Goal: Information Seeking & Learning: Learn about a topic

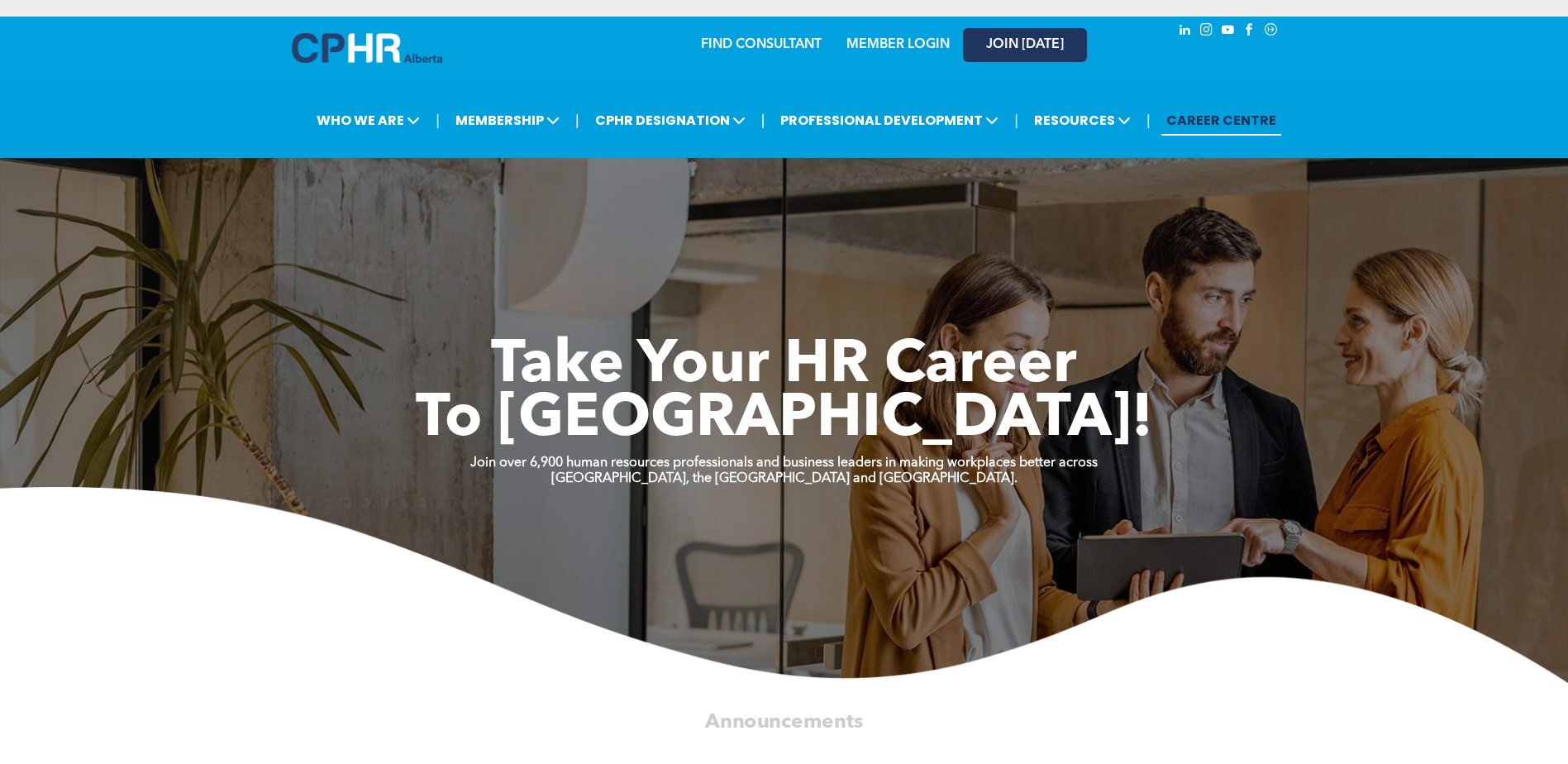
click at [1039, 44] on span "JOIN [DATE]" at bounding box center [1025, 45] width 77 height 16
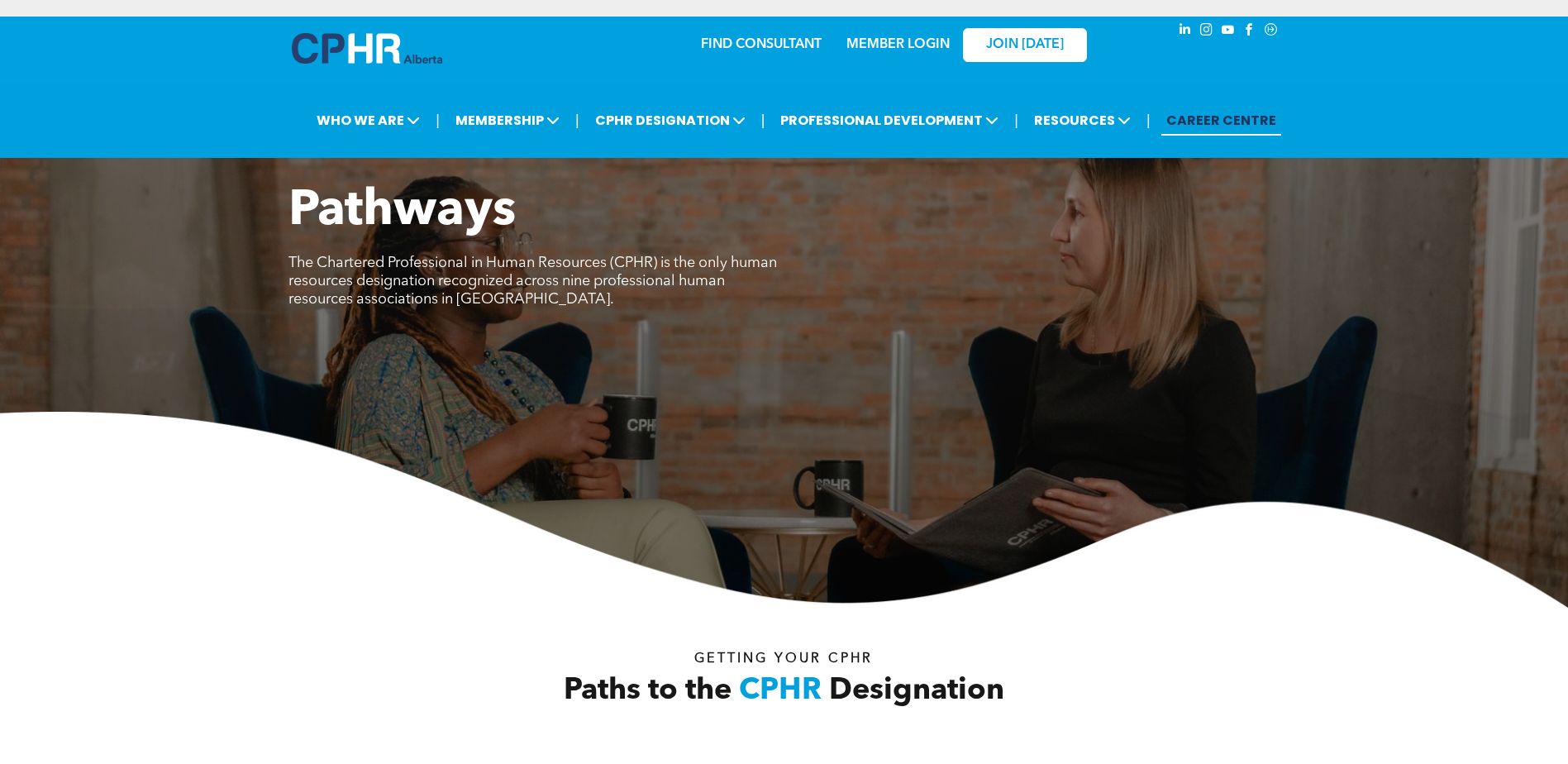
click at [1181, 116] on link "CAREER CENTRE" at bounding box center [1221, 120] width 120 height 30
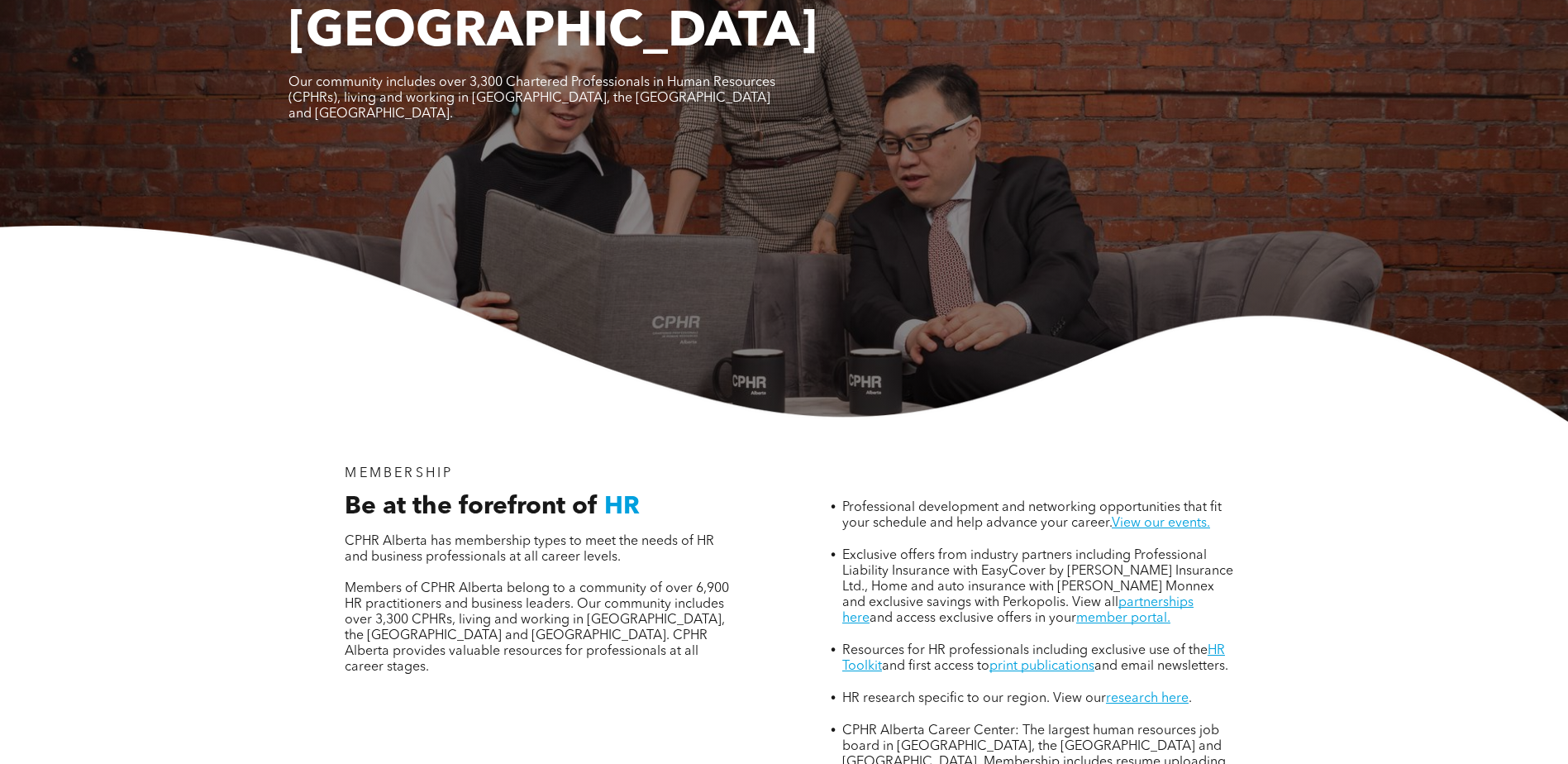
scroll to position [275, 0]
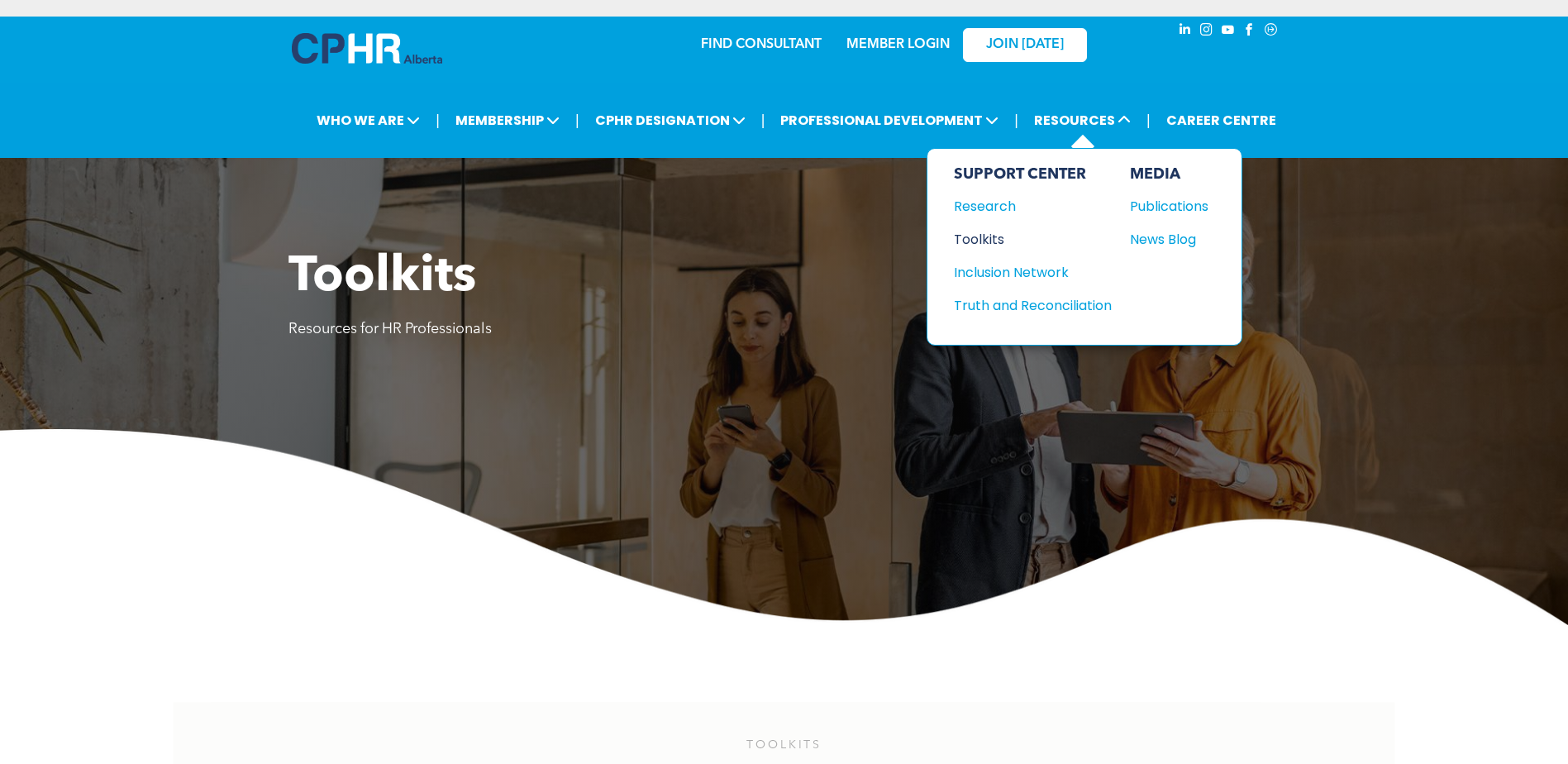
click at [988, 235] on div "Toolkits" at bounding box center [1025, 240] width 142 height 21
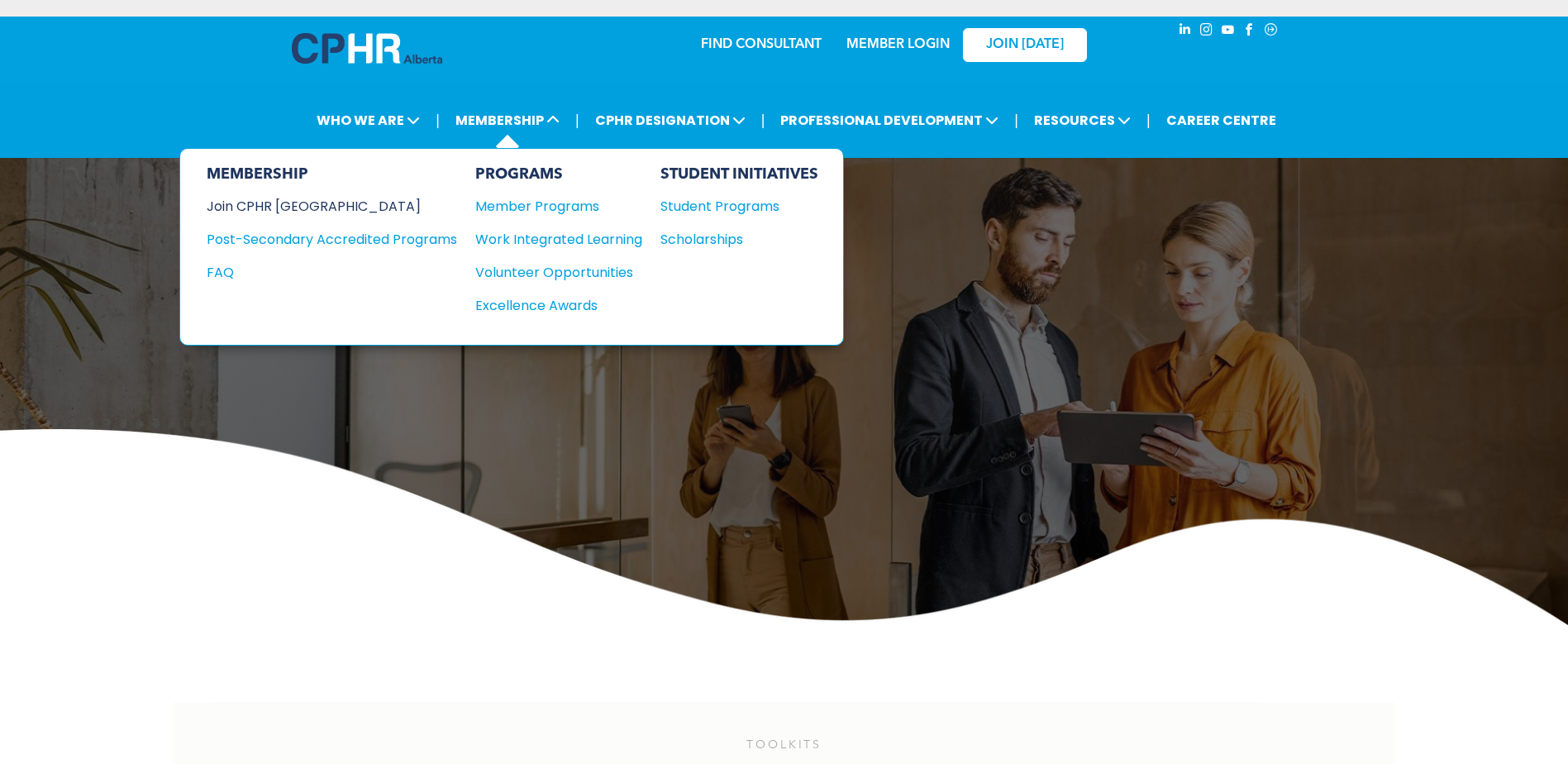
click at [304, 205] on div "Join CPHR [GEOGRAPHIC_DATA]" at bounding box center [319, 206] width 225 height 21
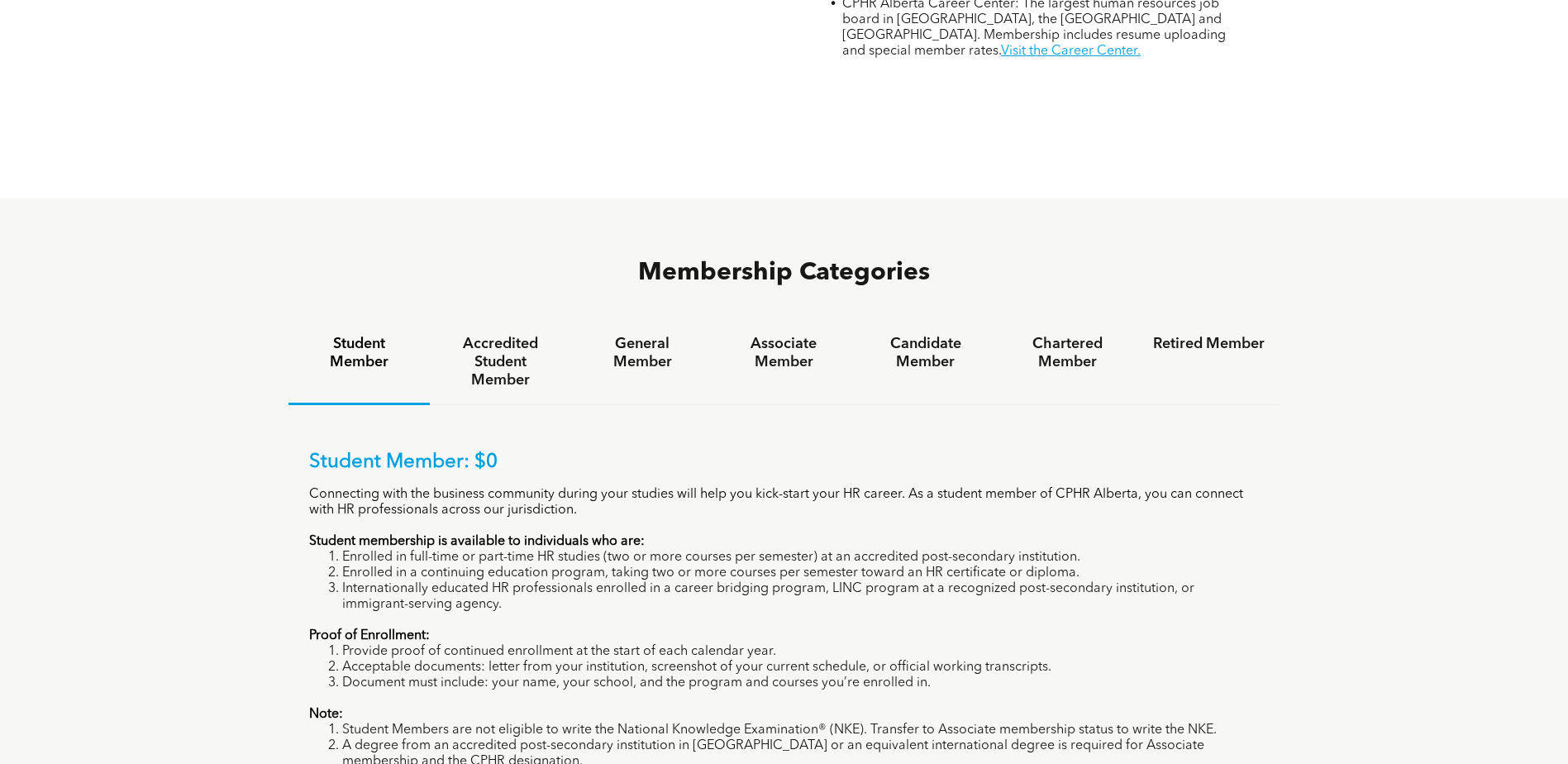
scroll to position [1103, 0]
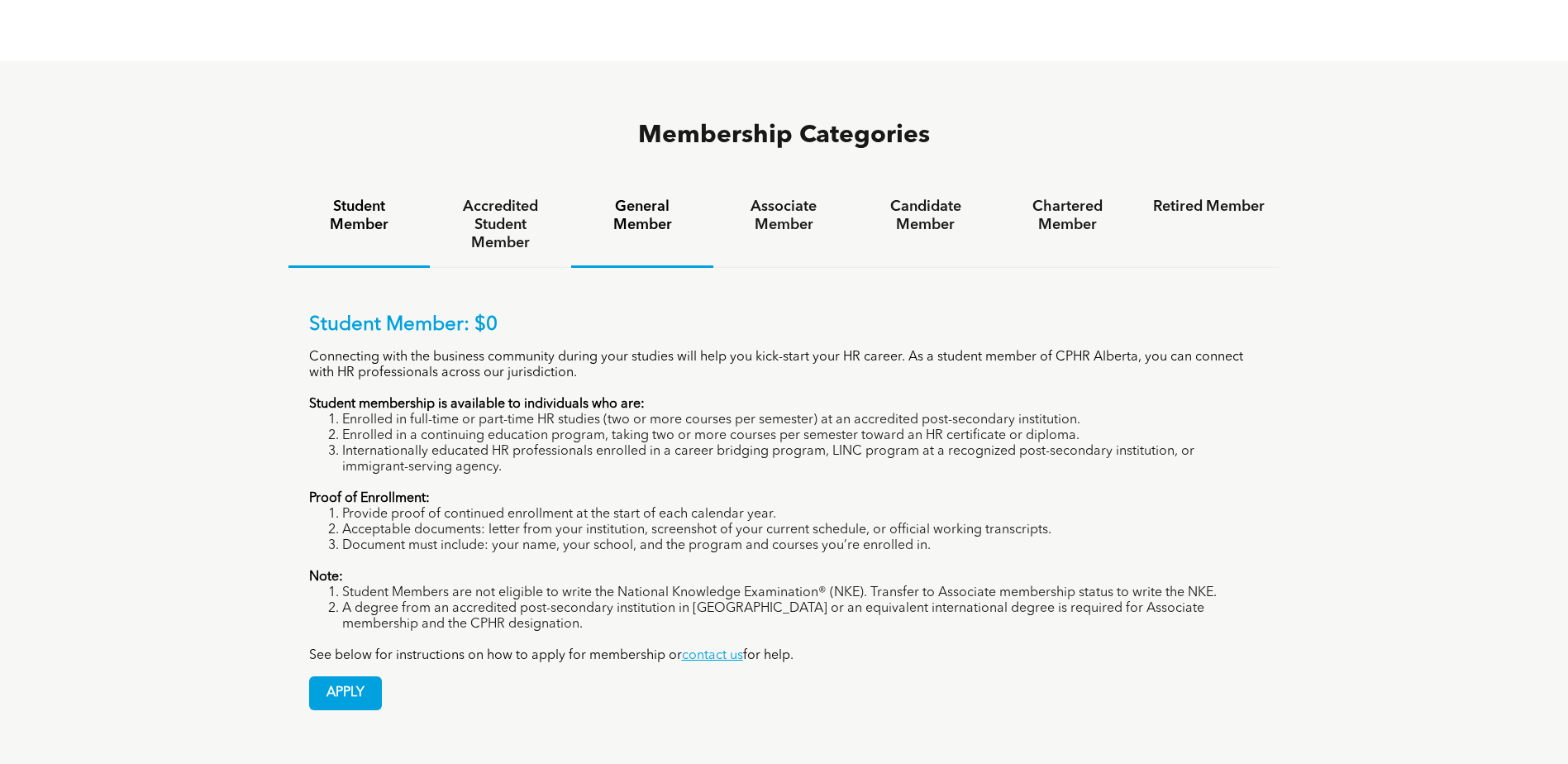
click at [643, 198] on h4 "General Member" at bounding box center [642, 216] width 111 height 37
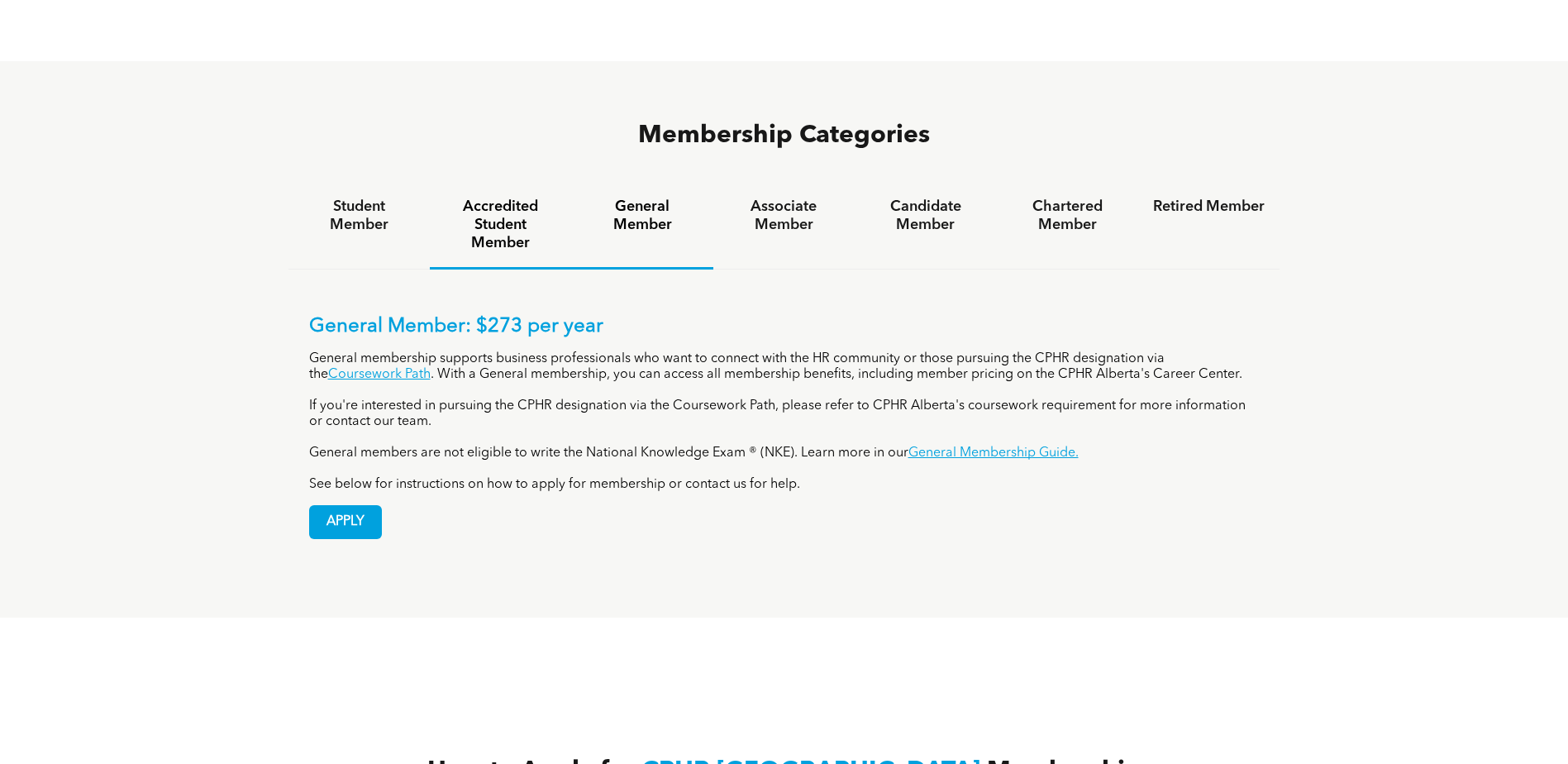
click at [502, 198] on h4 "Accredited Student Member" at bounding box center [501, 225] width 111 height 55
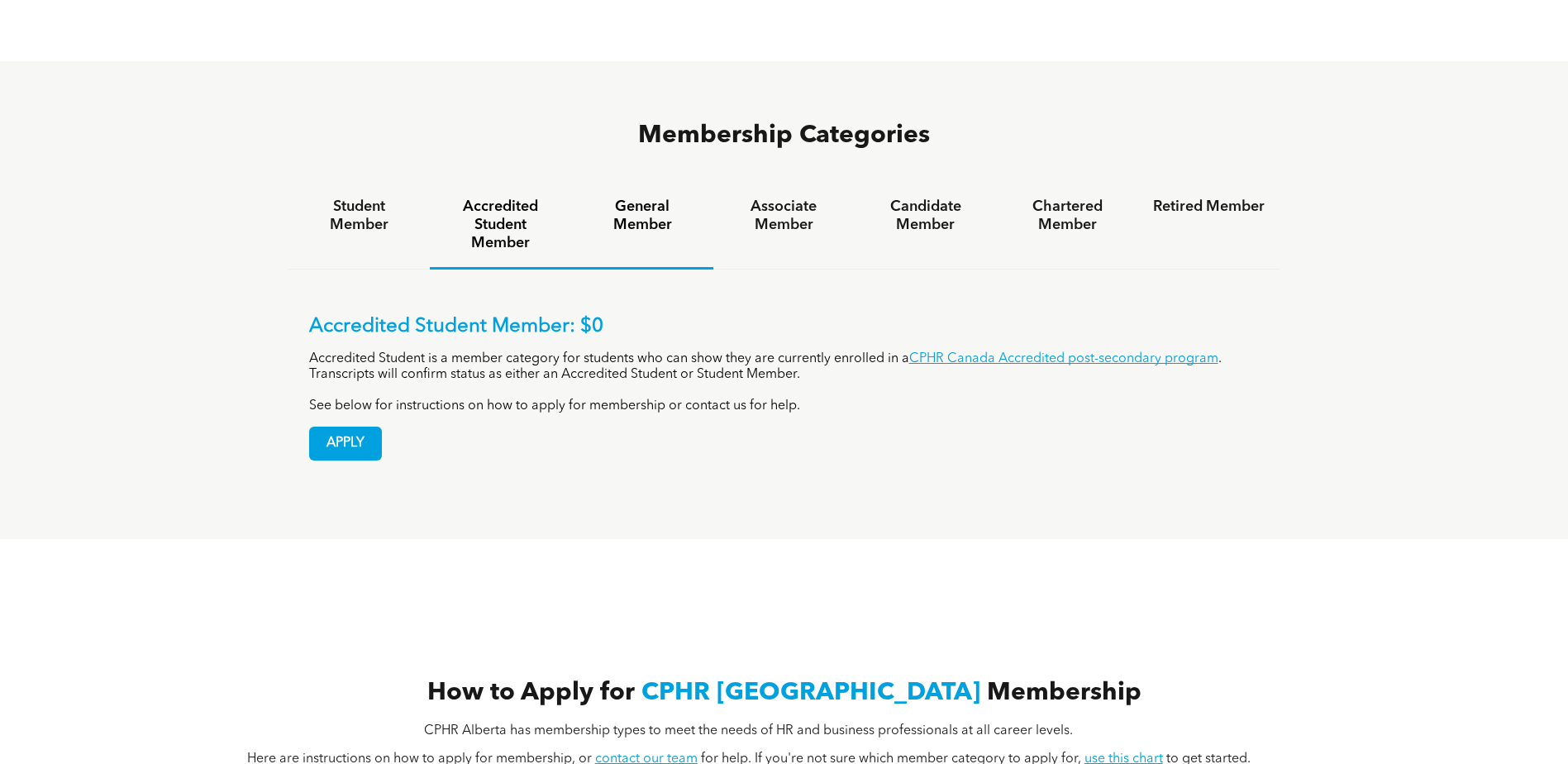
click at [654, 198] on h4 "General Member" at bounding box center [642, 216] width 111 height 37
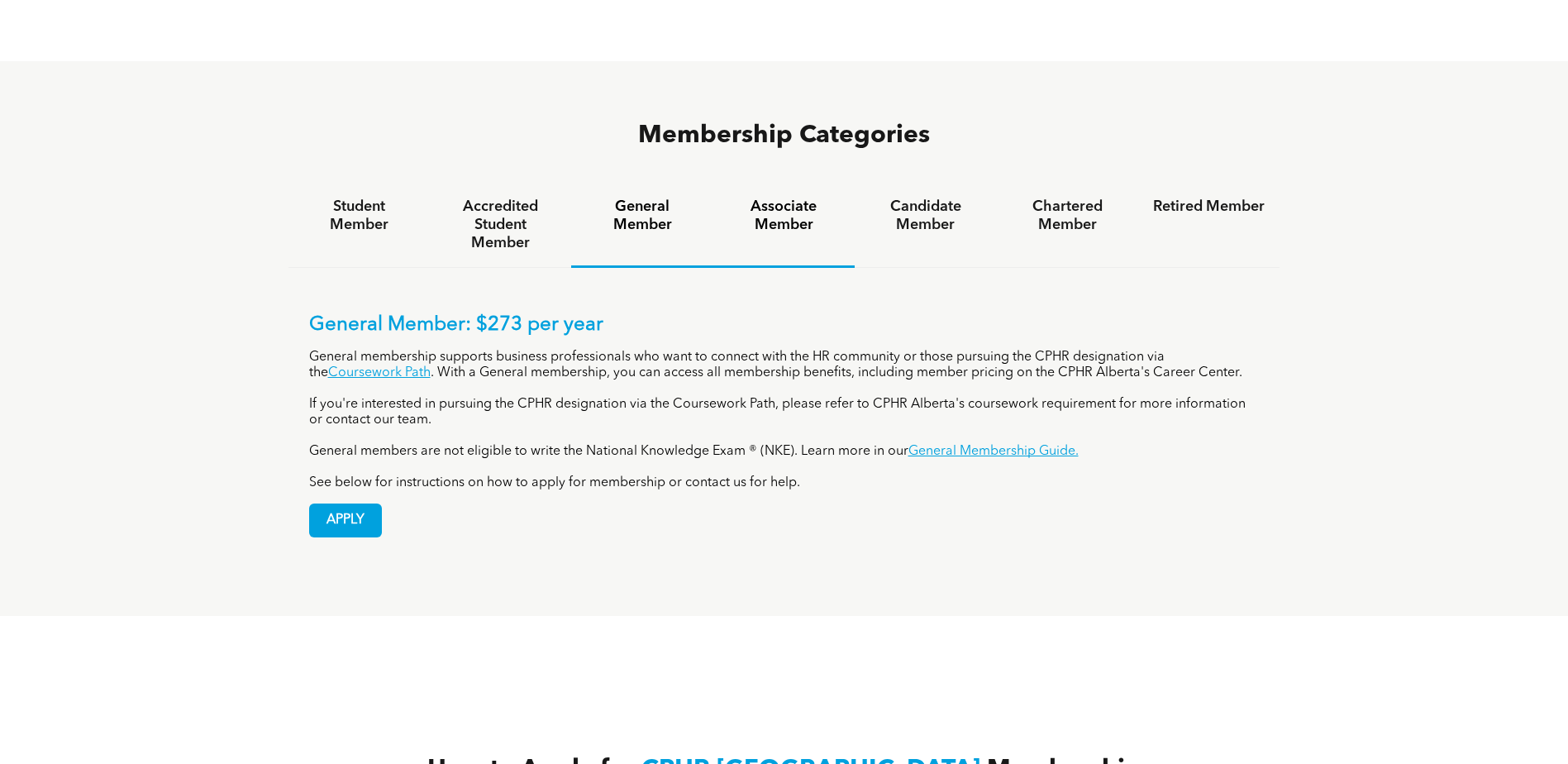
click at [794, 198] on h4 "Associate Member" at bounding box center [784, 216] width 111 height 37
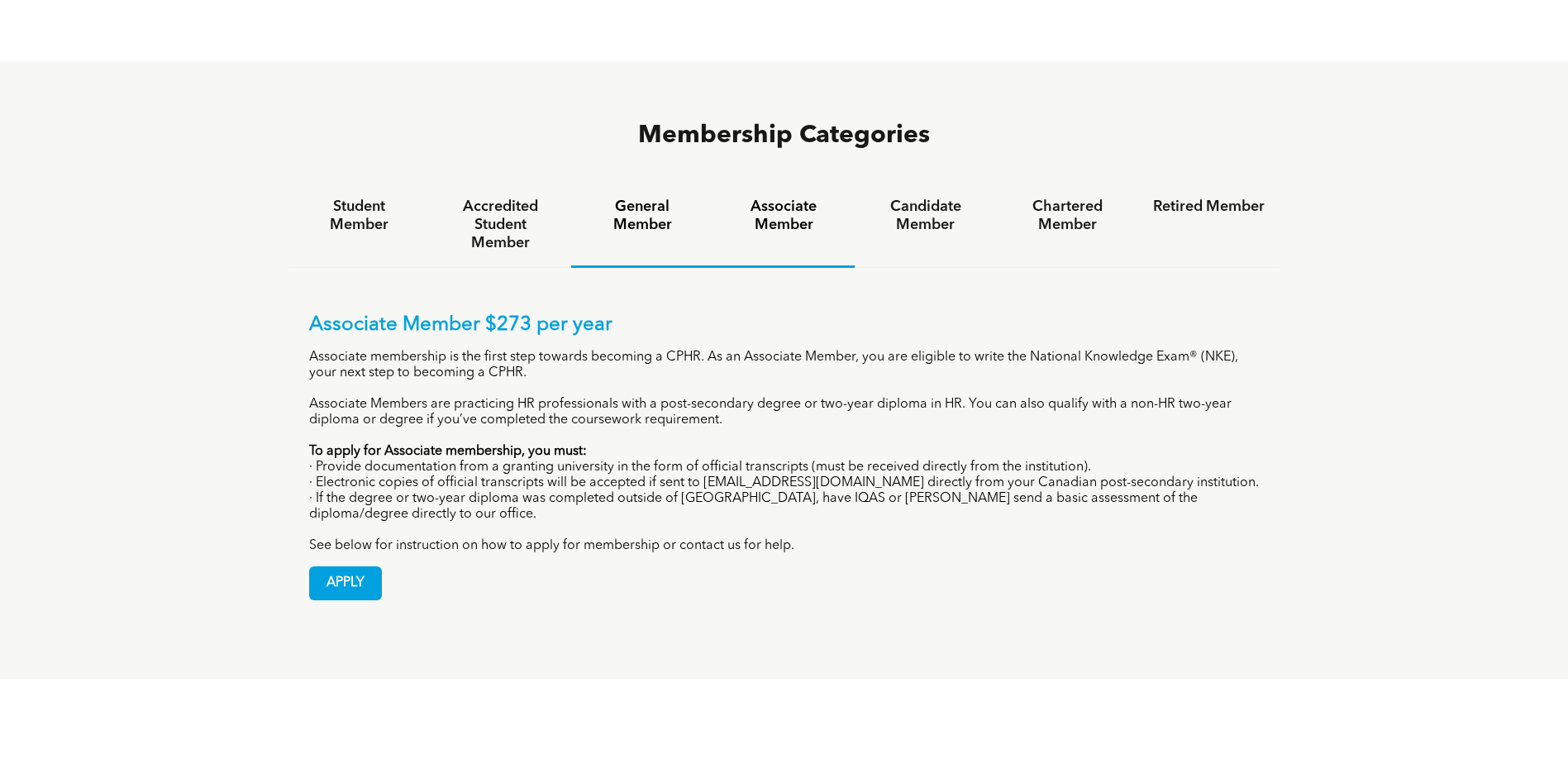
click at [649, 198] on h4 "General Member" at bounding box center [642, 216] width 111 height 37
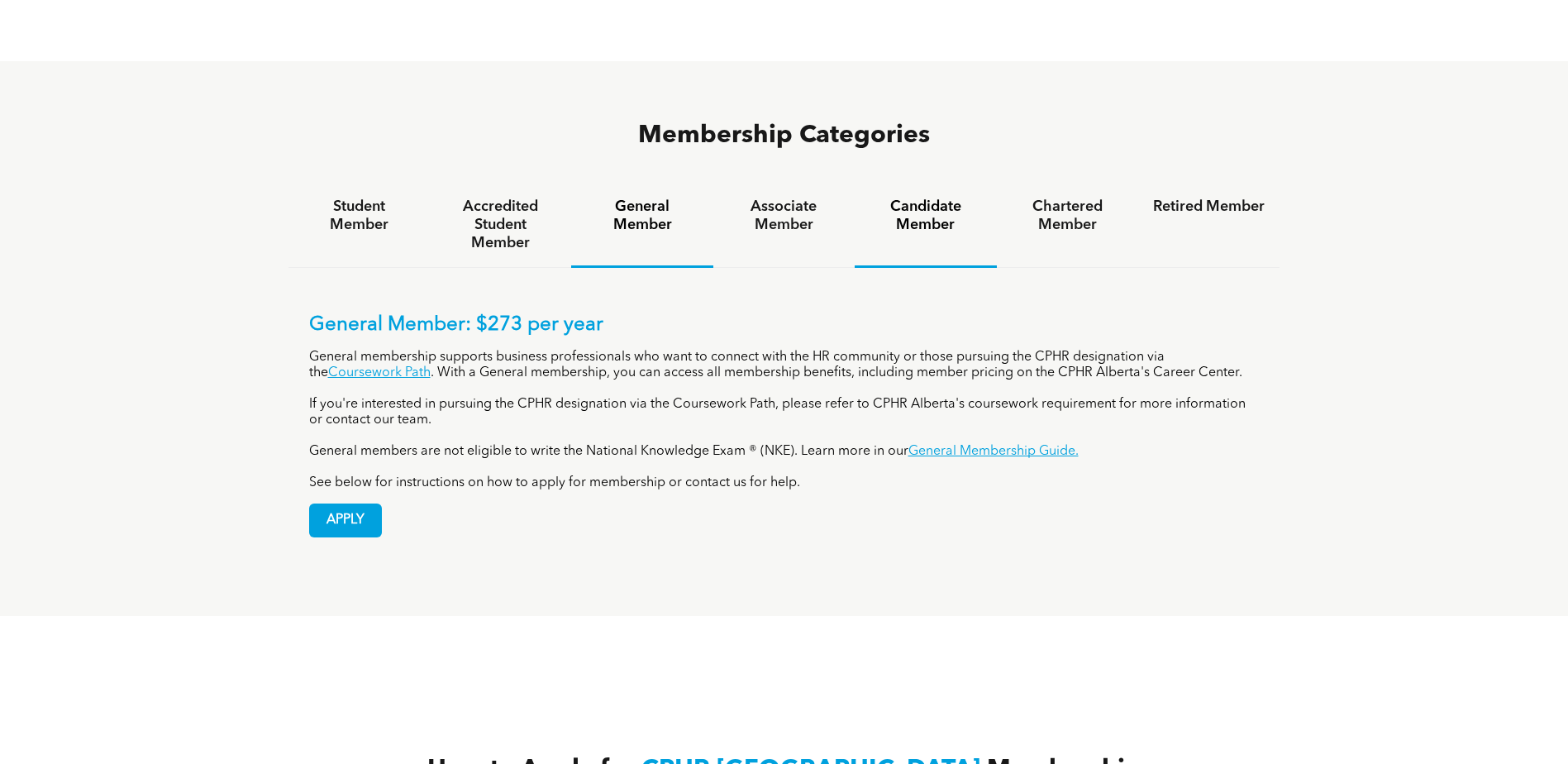
click at [945, 198] on h4 "Candidate Member" at bounding box center [925, 216] width 111 height 37
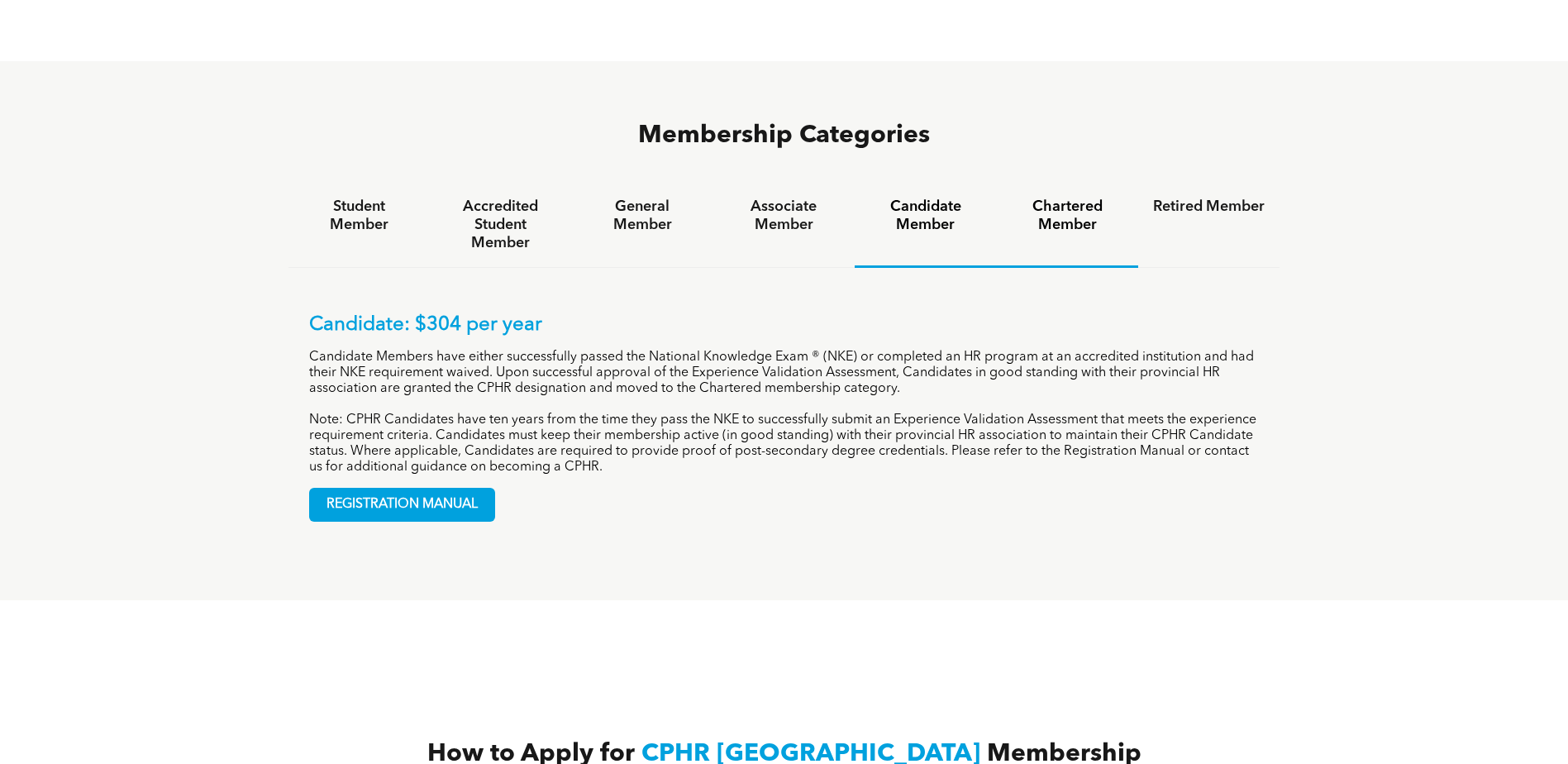
click at [1064, 198] on h4 "Chartered Member" at bounding box center [1067, 216] width 111 height 37
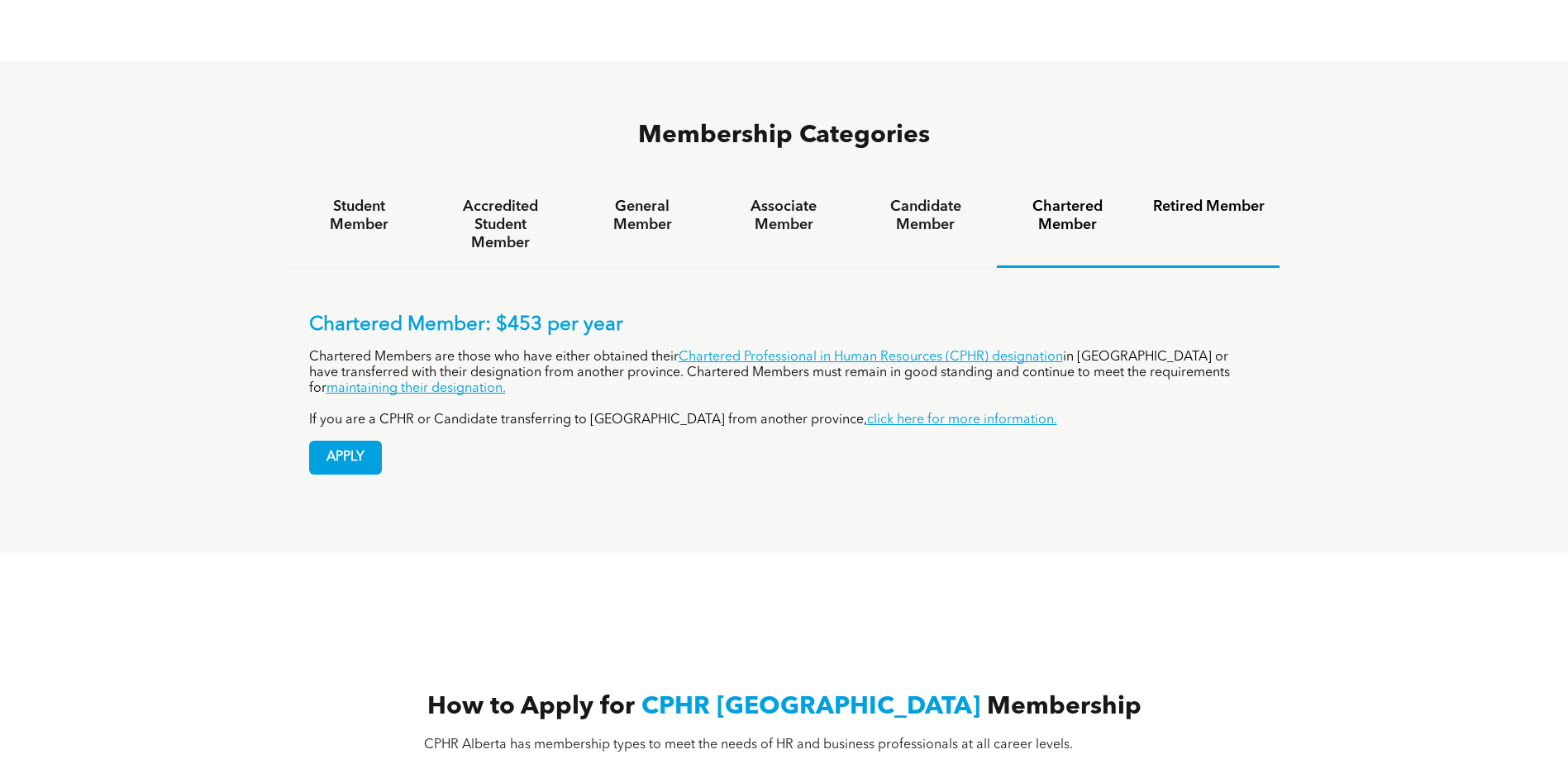
click at [1206, 198] on h4 "Retired Member" at bounding box center [1209, 206] width 111 height 18
